Goal: Transaction & Acquisition: Book appointment/travel/reservation

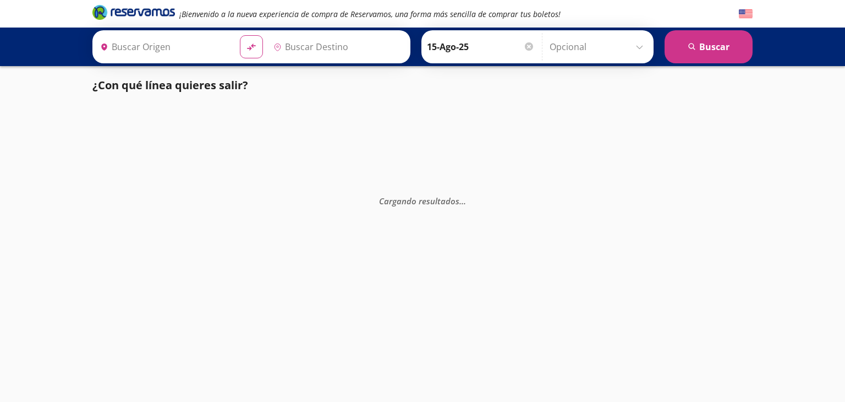
type input "[GEOGRAPHIC_DATA], [GEOGRAPHIC_DATA]"
type input "[GEOGRAPHIC_DATA][PERSON_NAME], [GEOGRAPHIC_DATA]"
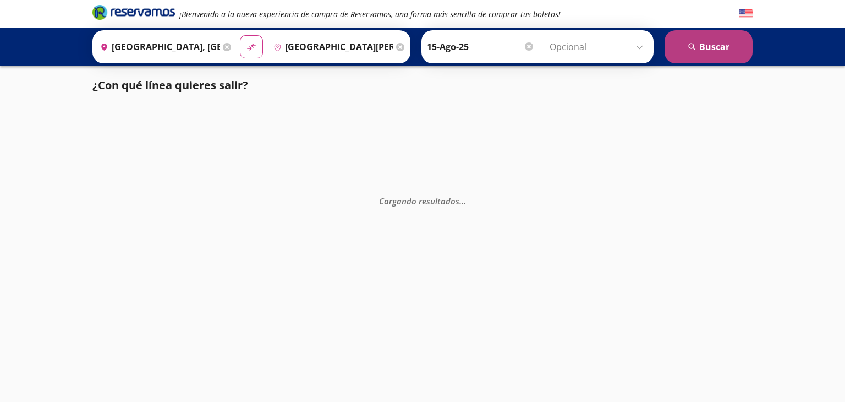
click at [701, 50] on button "search [GEOGRAPHIC_DATA]" at bounding box center [709, 46] width 88 height 33
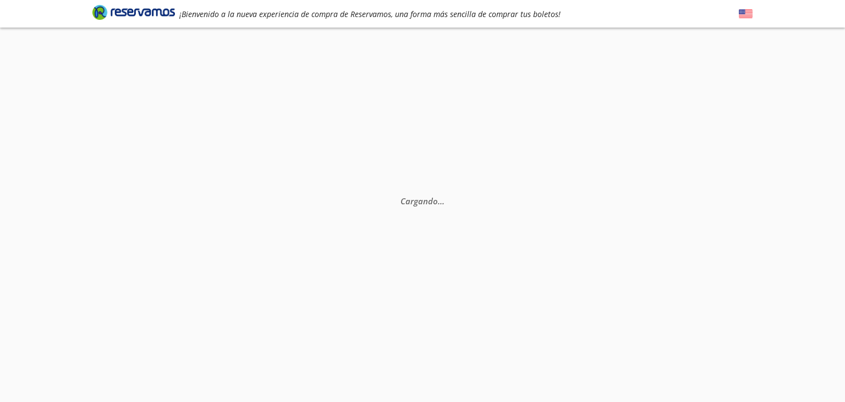
click at [701, 50] on div "Cargando . . ." at bounding box center [422, 229] width 845 height 402
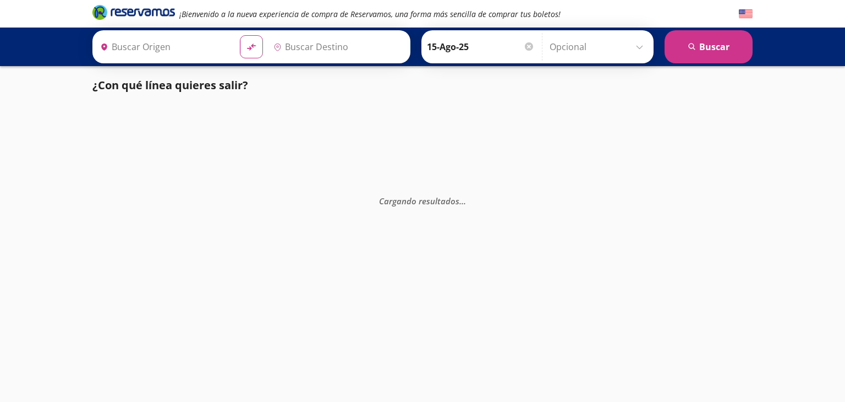
type input "[GEOGRAPHIC_DATA][PERSON_NAME], [GEOGRAPHIC_DATA]"
type input "[GEOGRAPHIC_DATA], [GEOGRAPHIC_DATA]"
